Goal: Check status: Check status

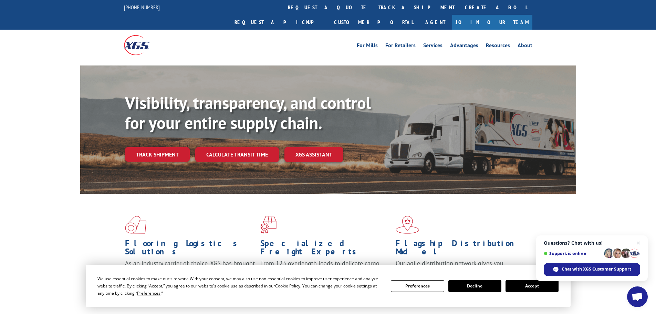
click at [527, 282] on button "Accept" at bounding box center [531, 286] width 53 height 12
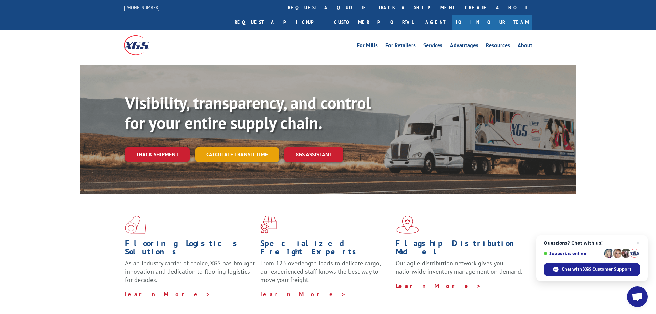
click at [212, 147] on link "Calculate transit time" at bounding box center [237, 154] width 84 height 15
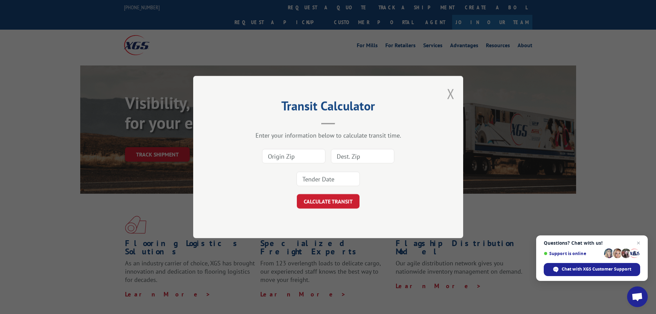
click at [452, 95] on button "Close modal" at bounding box center [451, 93] width 8 height 18
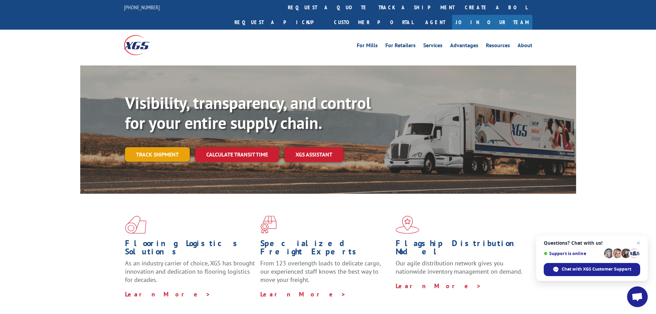
click at [170, 147] on link "Track shipment" at bounding box center [157, 154] width 65 height 14
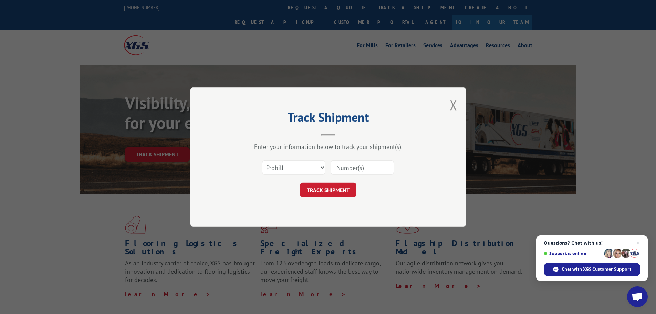
click at [344, 170] on input at bounding box center [361, 167] width 63 height 14
paste input "17229502"
type input "17229502"
click at [321, 186] on button "TRACK SHIPMENT" at bounding box center [328, 189] width 56 height 14
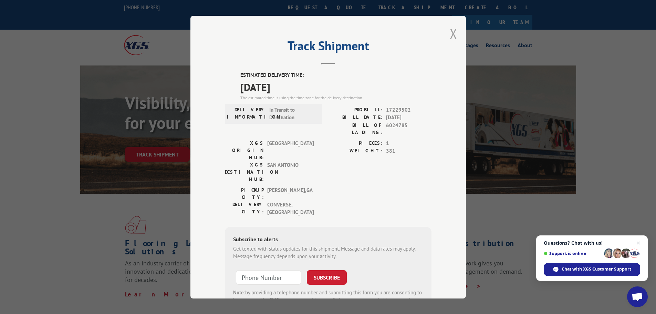
click at [449, 34] on button "Close modal" at bounding box center [453, 33] width 8 height 18
